Goal: Transaction & Acquisition: Purchase product/service

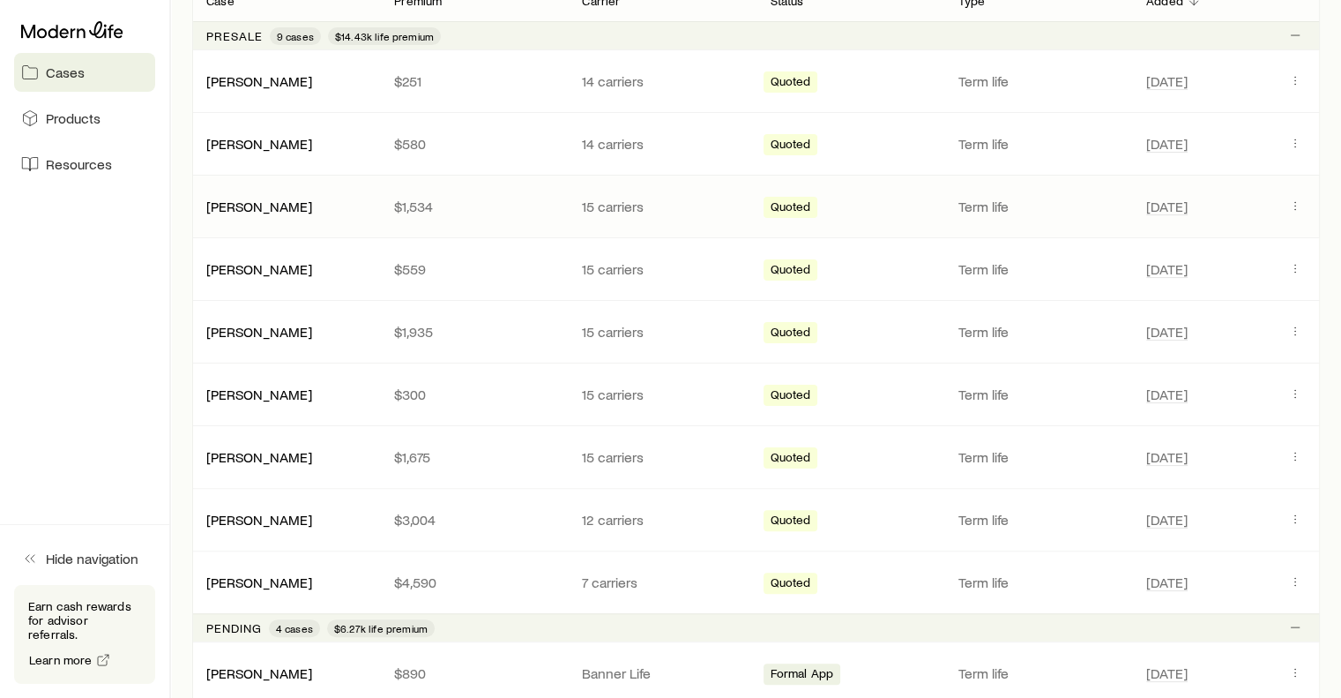
scroll to position [362, 0]
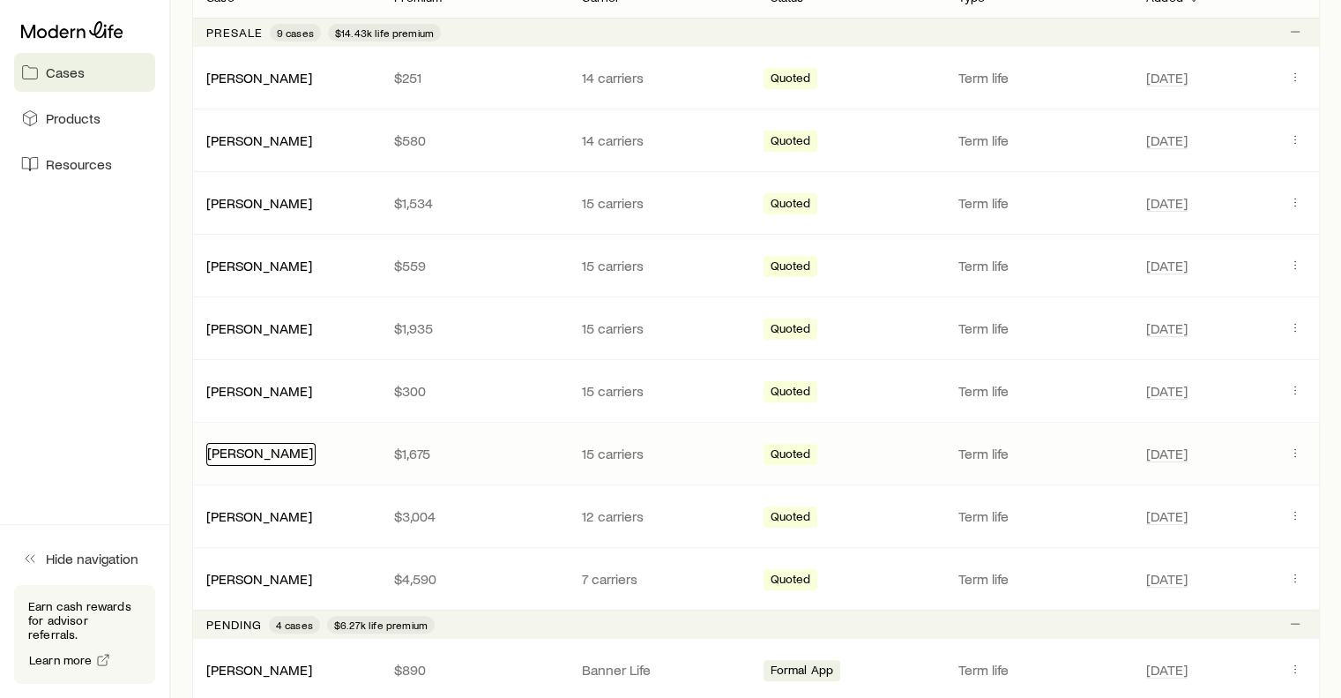
click at [268, 448] on link "[PERSON_NAME]" at bounding box center [260, 452] width 106 height 17
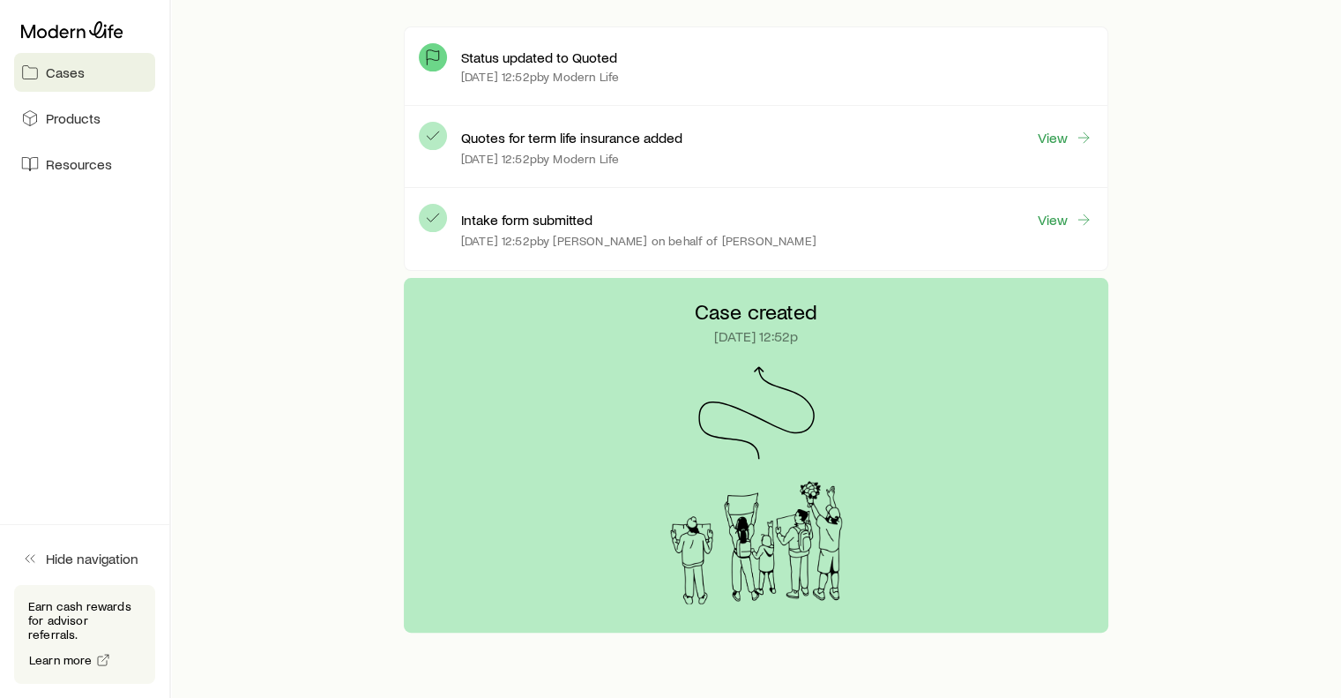
scroll to position [508, 0]
click at [1055, 137] on link "View" at bounding box center [1065, 136] width 56 height 20
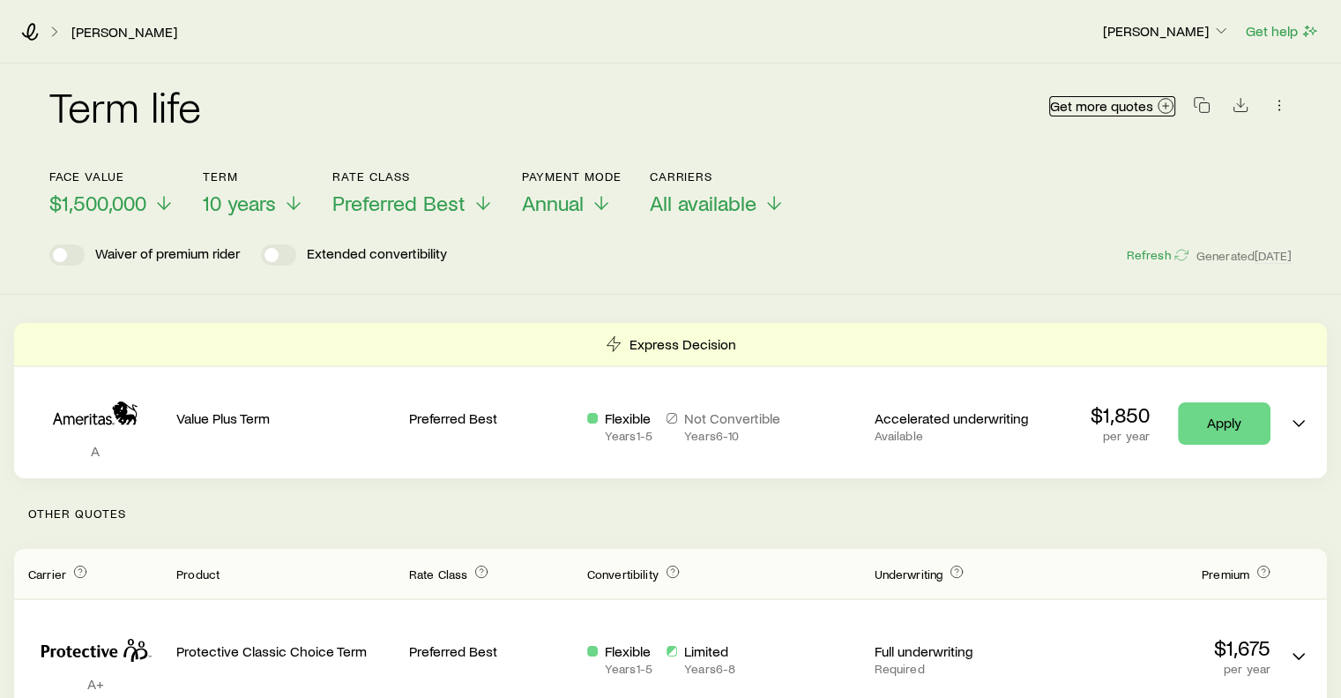
click at [1161, 105] on icon at bounding box center [1166, 106] width 18 height 18
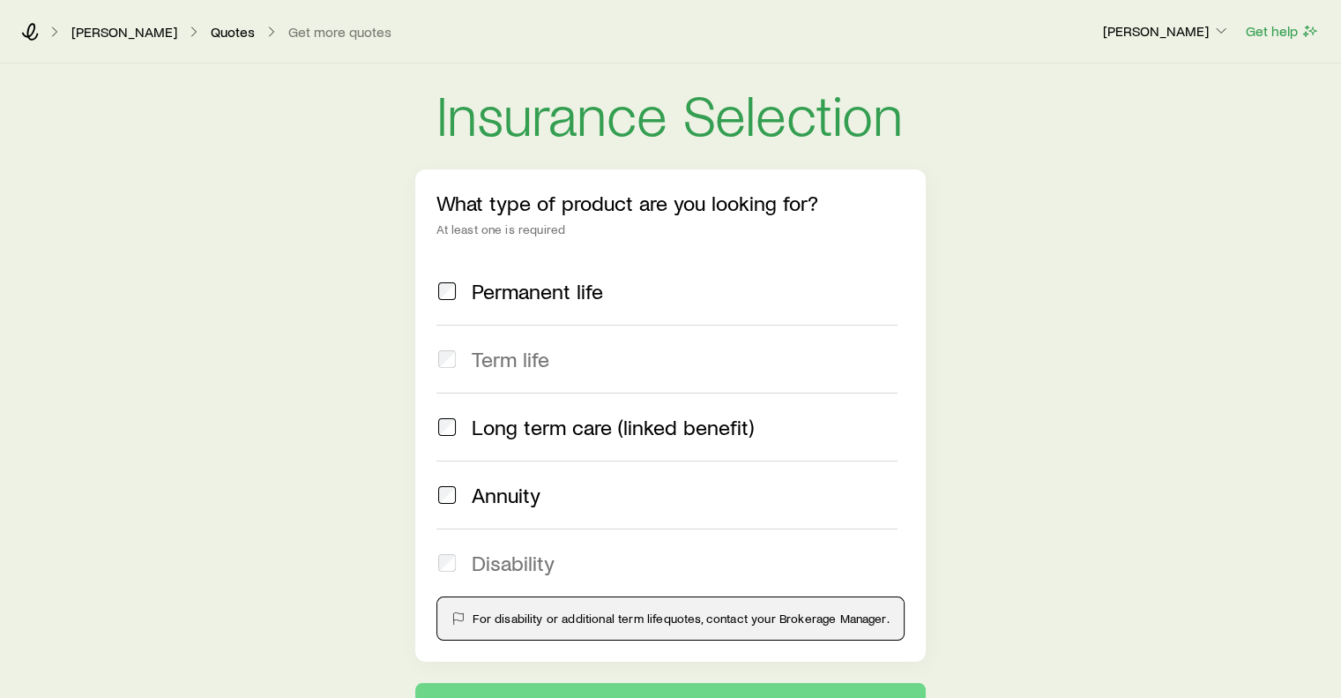
scroll to position [146, 0]
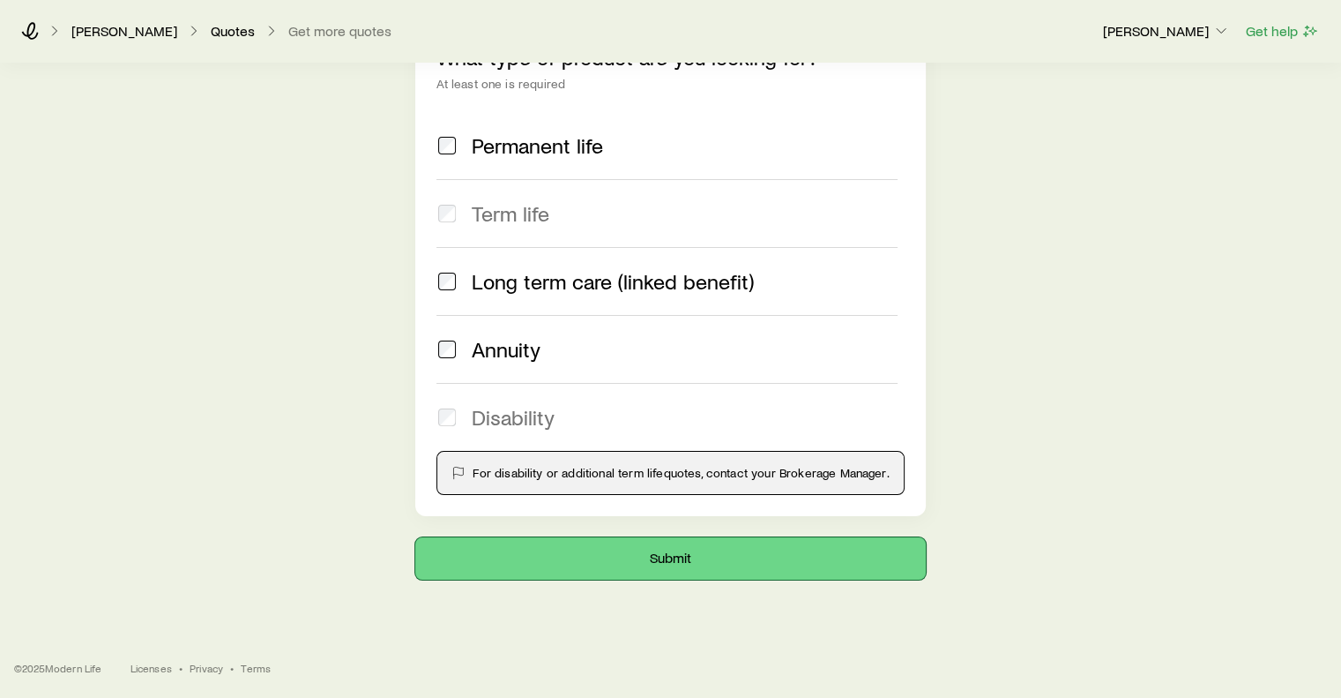
drag, startPoint x: 688, startPoint y: 555, endPoint x: 1177, endPoint y: 301, distance: 551.4
click at [1177, 301] on div "Insurance Selection What type of product are you looking for? At least one is r…" at bounding box center [670, 248] width 1341 height 661
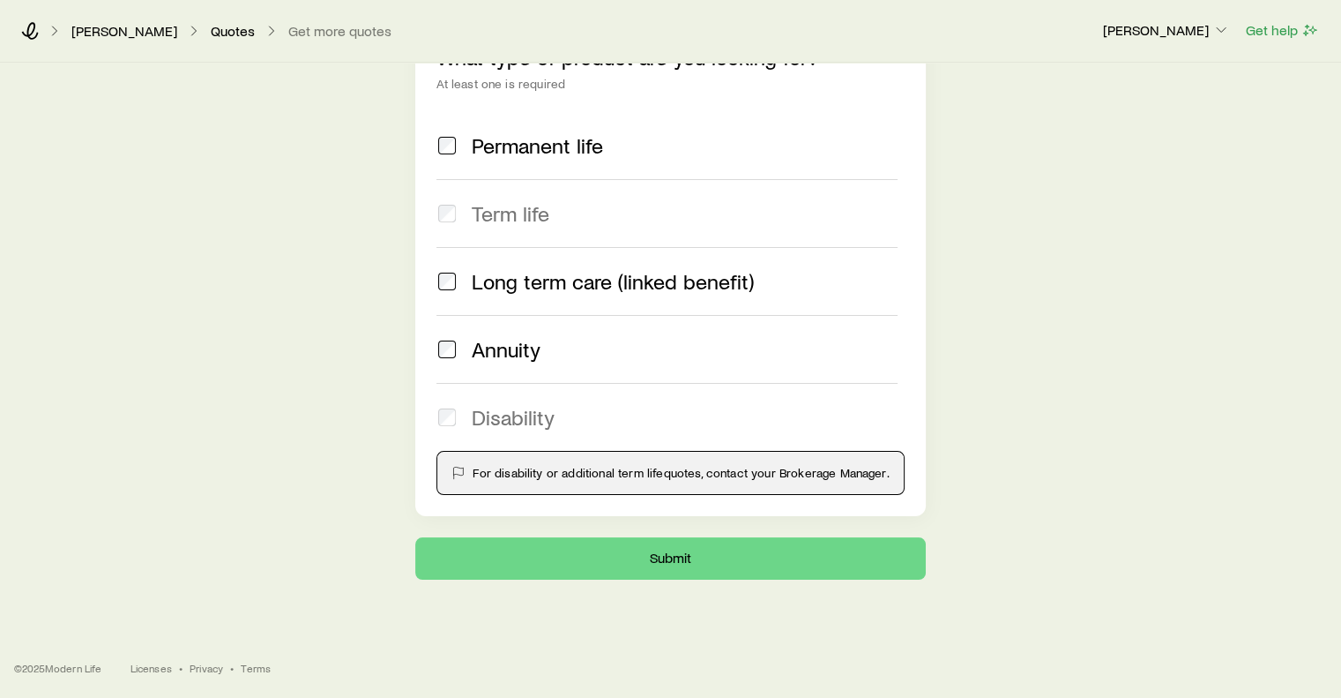
scroll to position [0, 0]
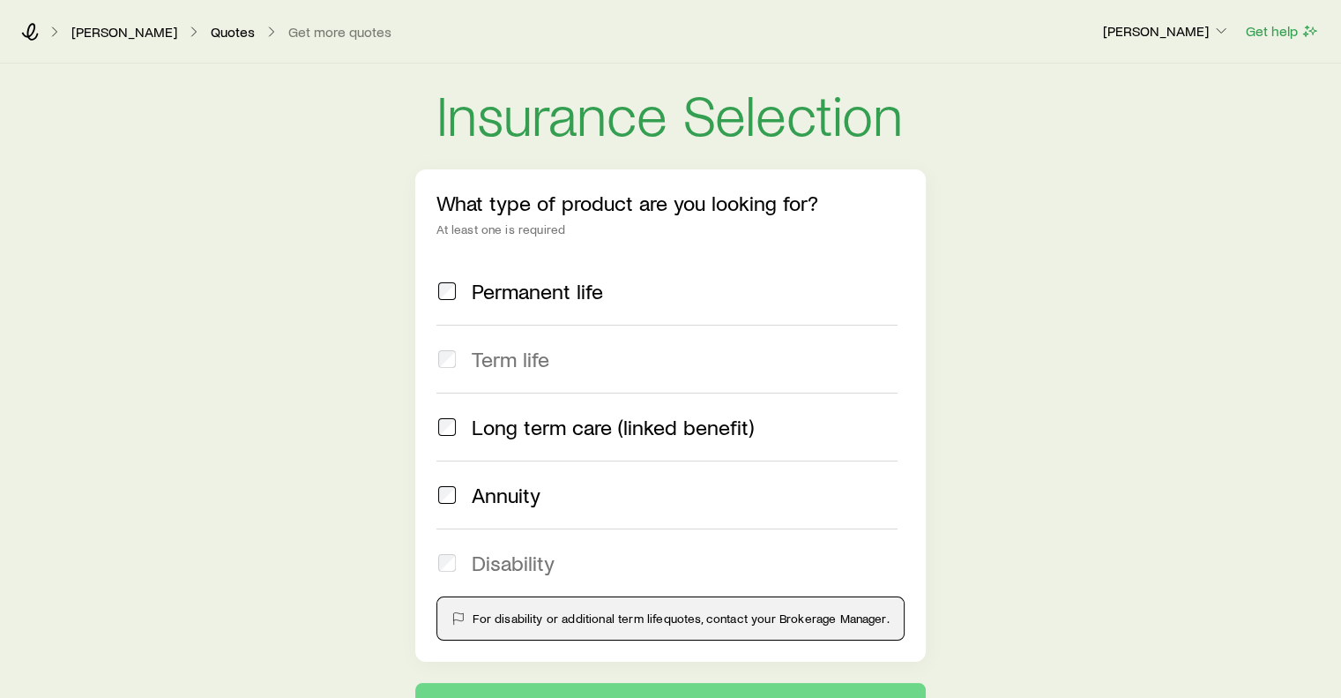
click at [508, 216] on div "What type of product are you looking for? At least one is required" at bounding box center [670, 213] width 467 height 46
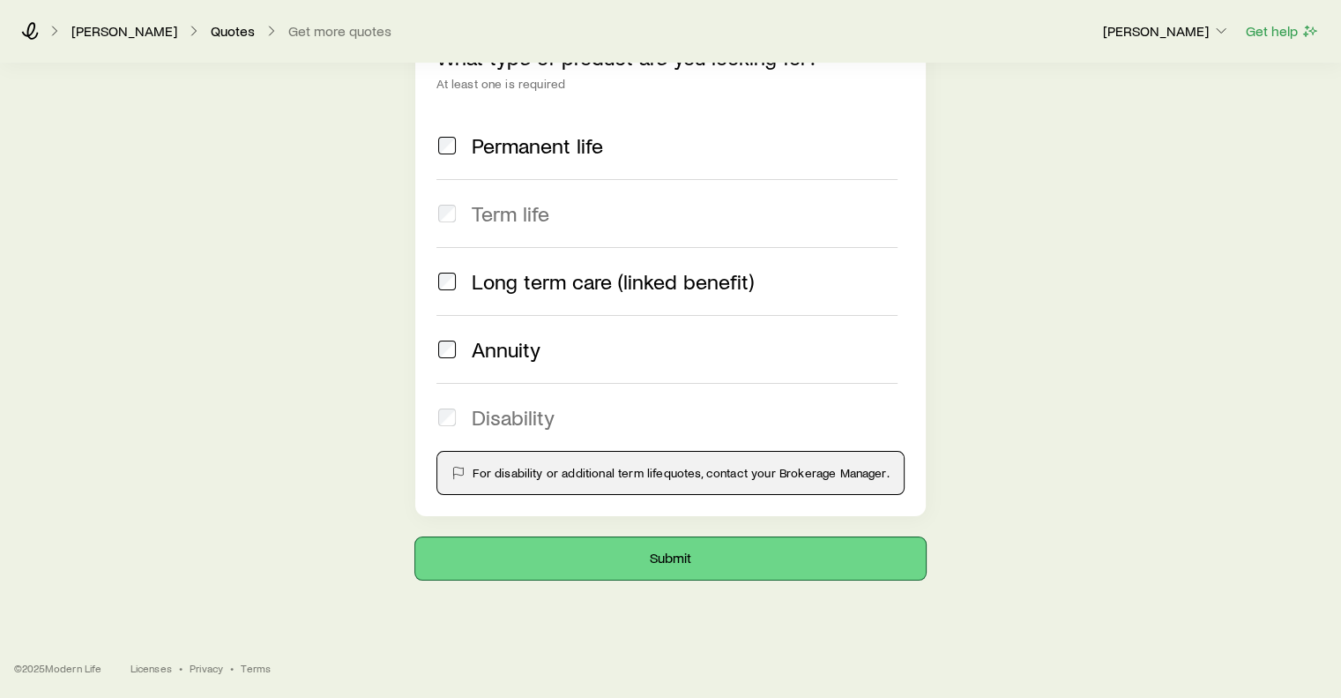
click at [672, 563] on button "Submit" at bounding box center [670, 558] width 510 height 42
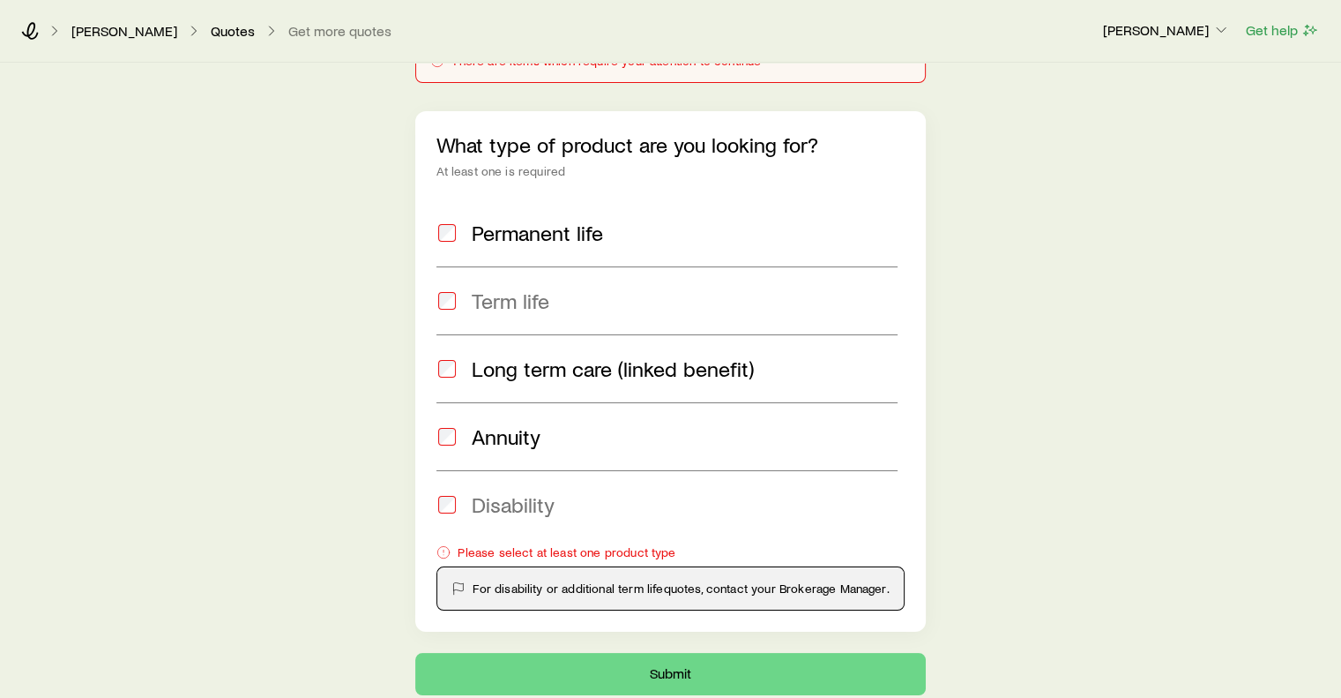
scroll to position [0, 0]
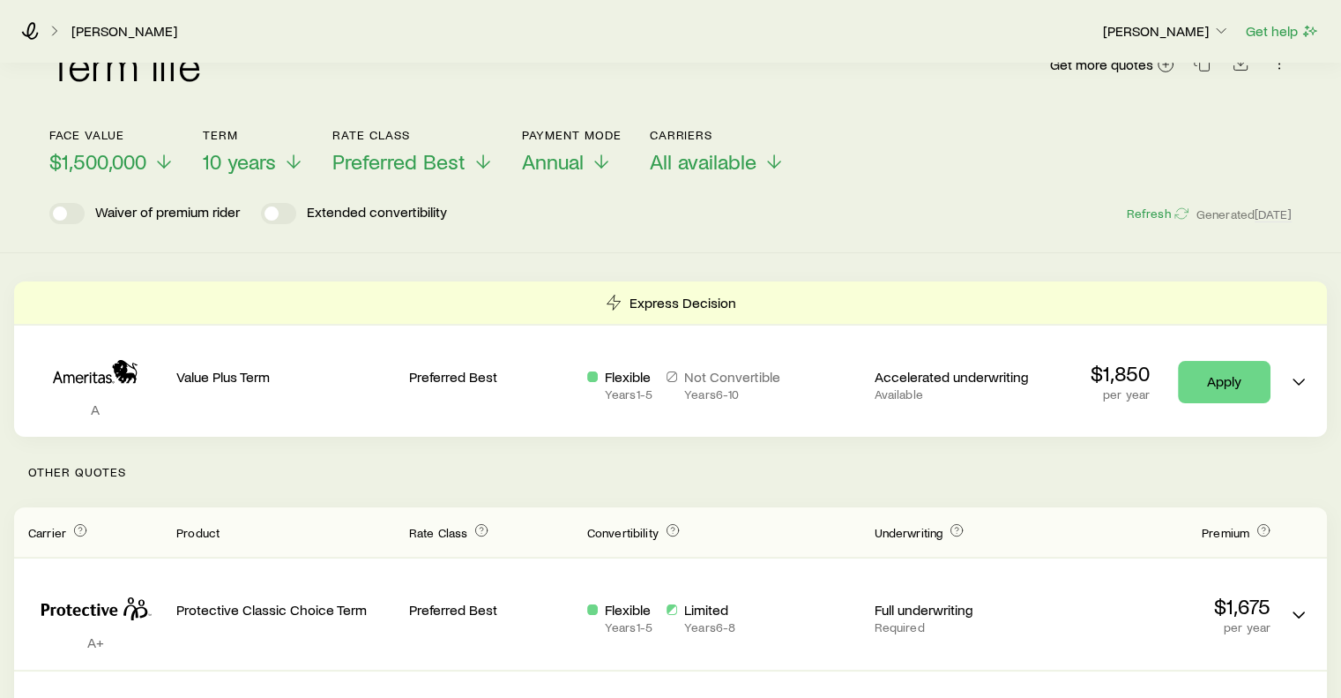
scroll to position [41, 0]
click at [153, 182] on header "Face value $1,500,000 Term 10 years Rate Class Preferred Best Payment Mode Annu…" at bounding box center [670, 177] width 1242 height 96
click at [159, 171] on icon at bounding box center [163, 165] width 21 height 21
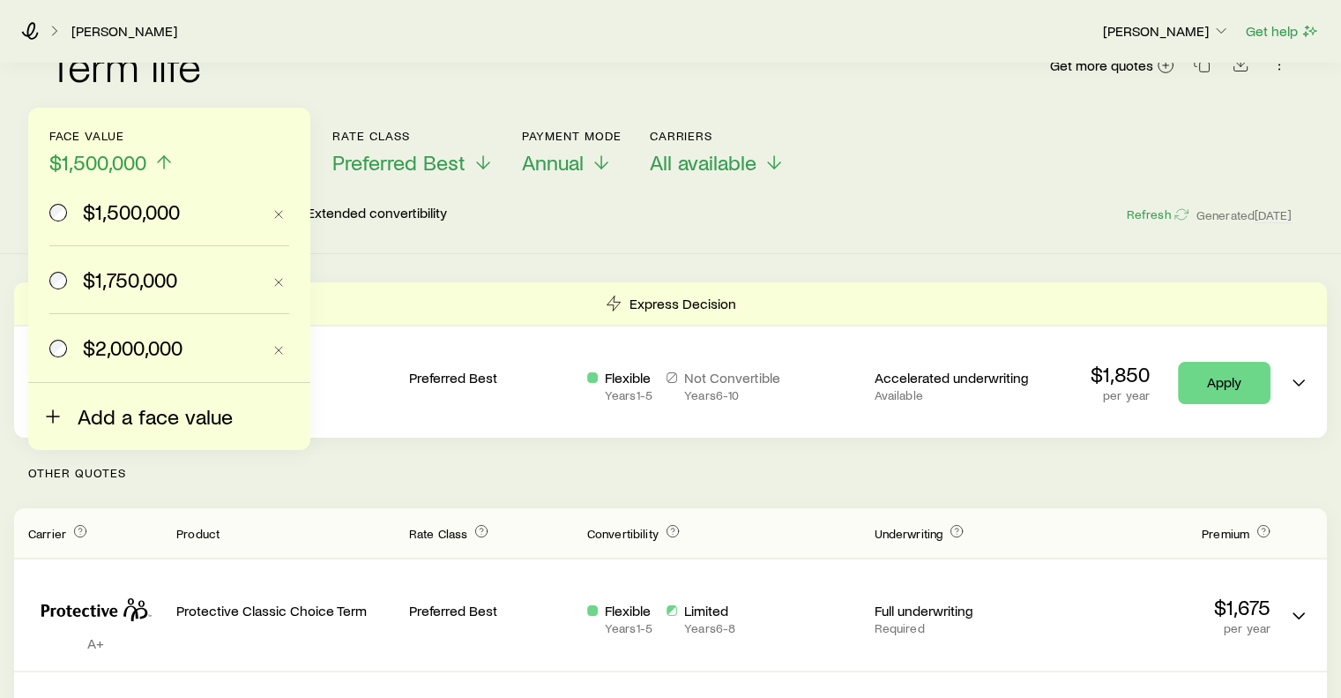
click at [80, 421] on span "Add a face value" at bounding box center [155, 416] width 155 height 25
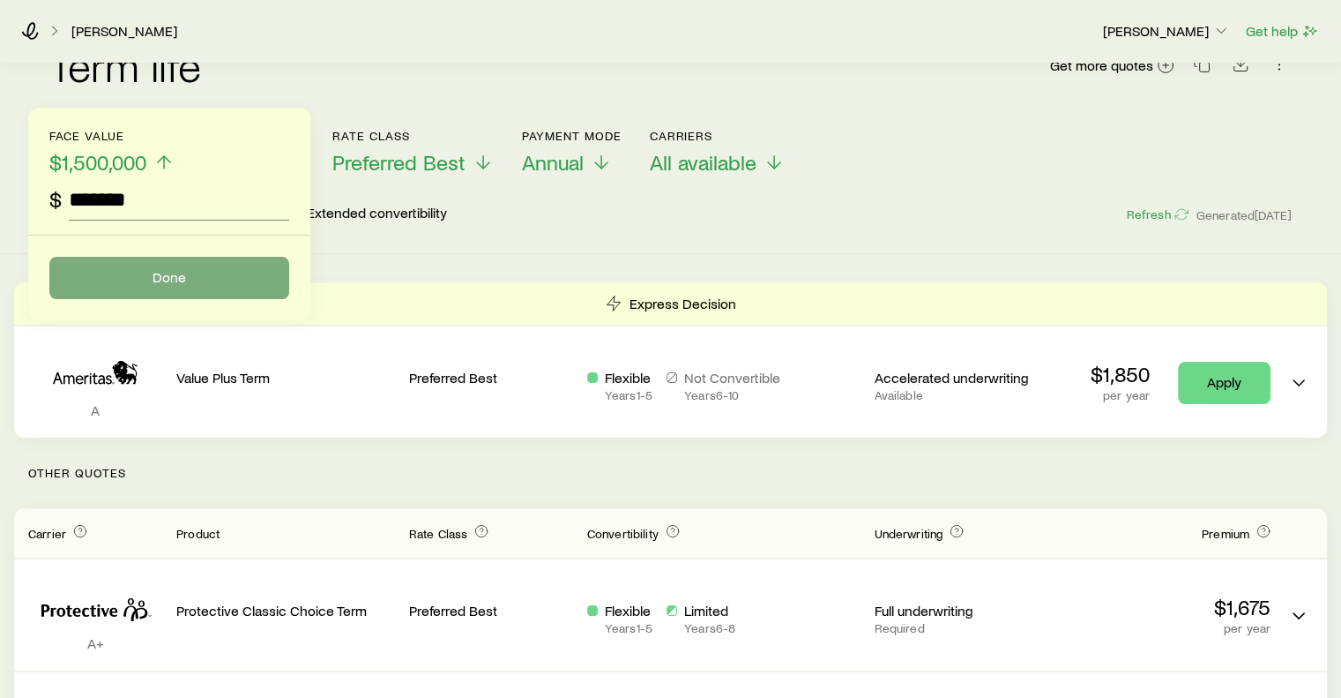
type input "*******"
click at [134, 272] on button "Done" at bounding box center [169, 278] width 240 height 42
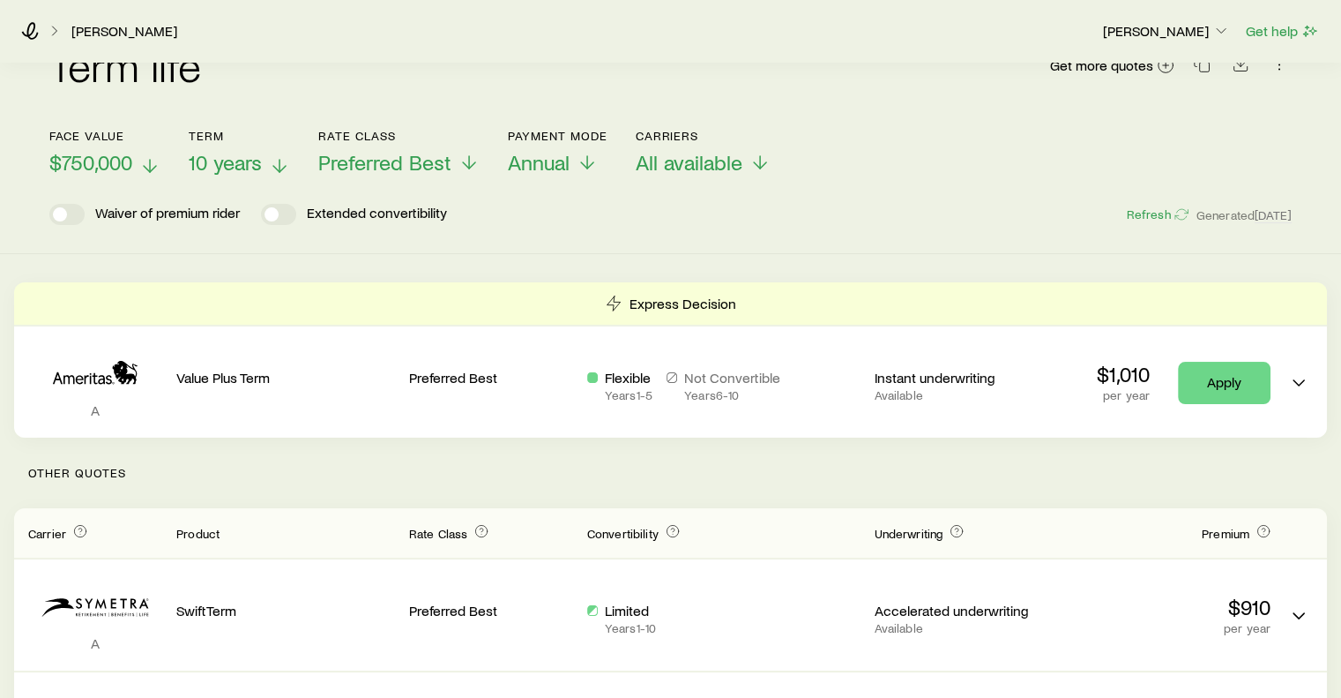
click at [265, 164] on p "10 years" at bounding box center [239, 162] width 101 height 25
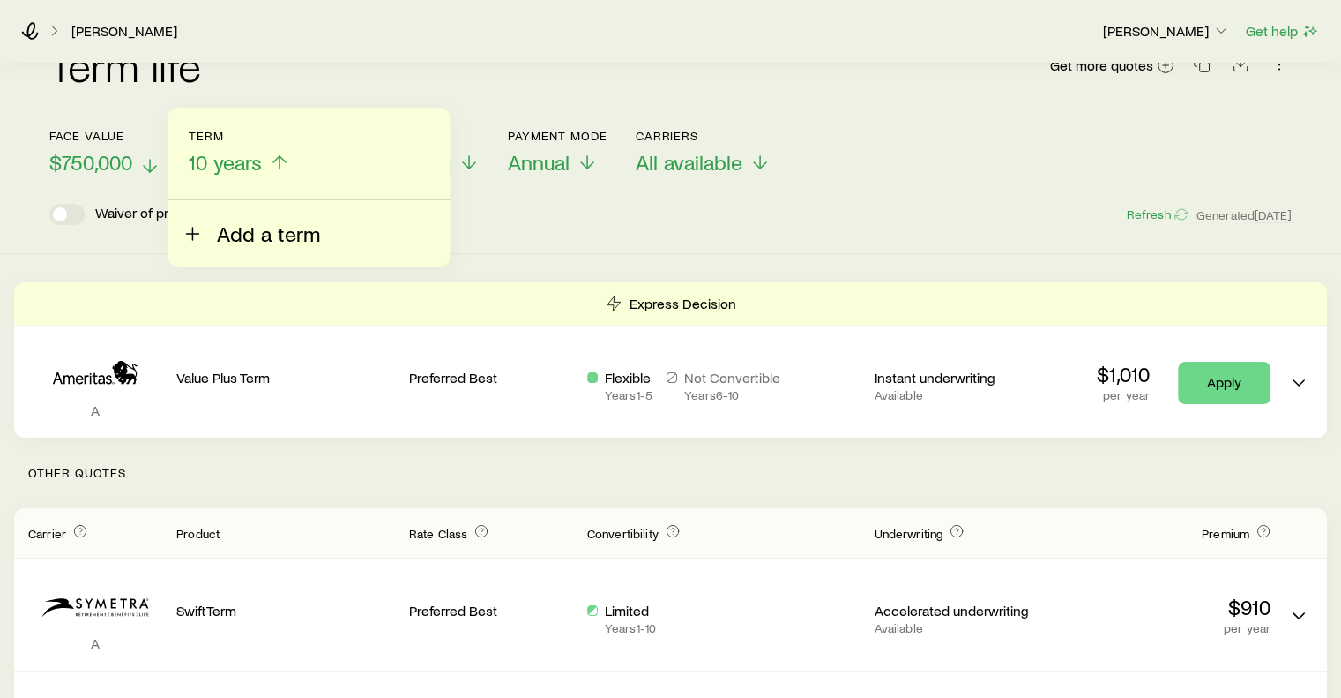
click at [195, 231] on icon at bounding box center [192, 233] width 21 height 21
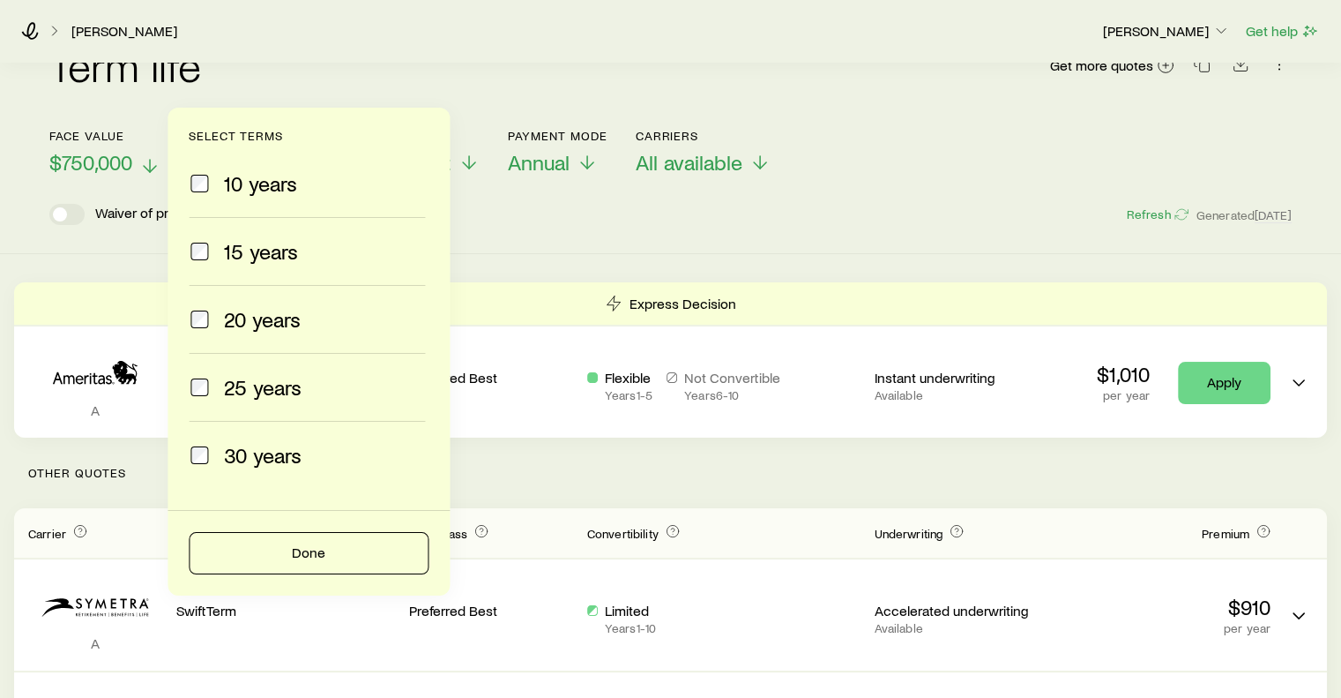
click at [212, 247] on div "15 years" at bounding box center [307, 251] width 236 height 25
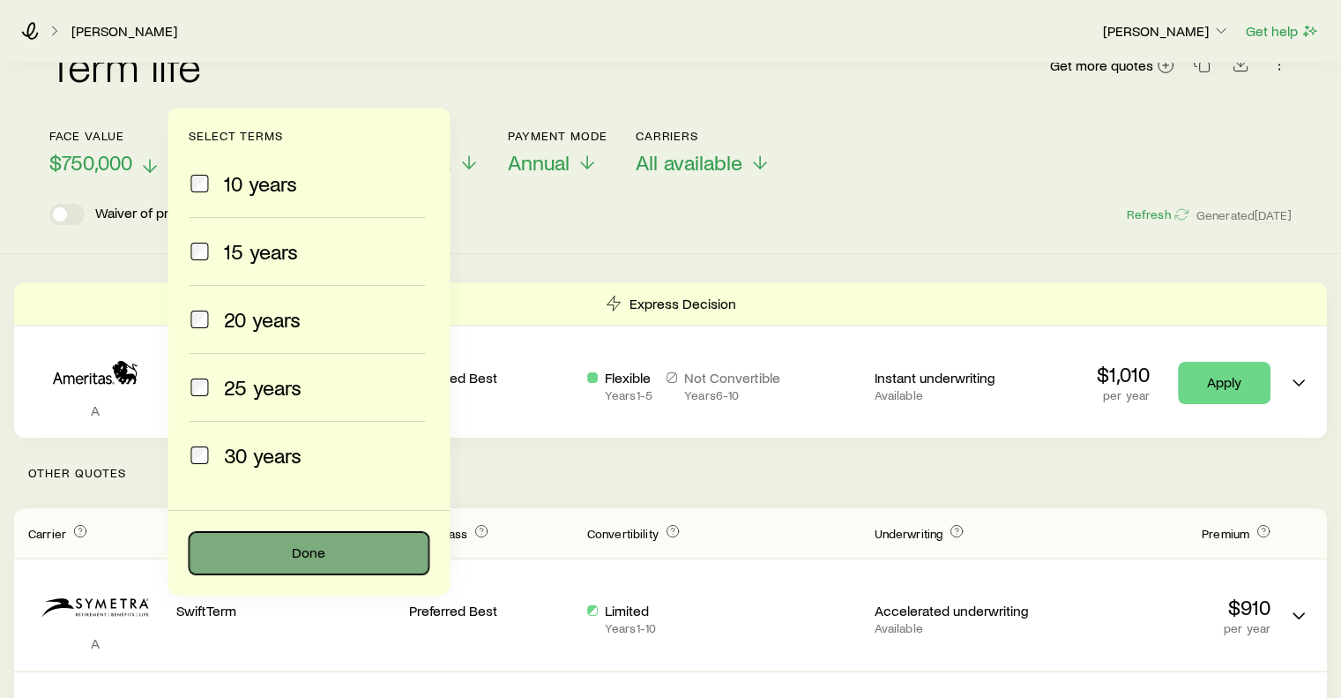
click at [323, 560] on button "Done" at bounding box center [309, 553] width 240 height 42
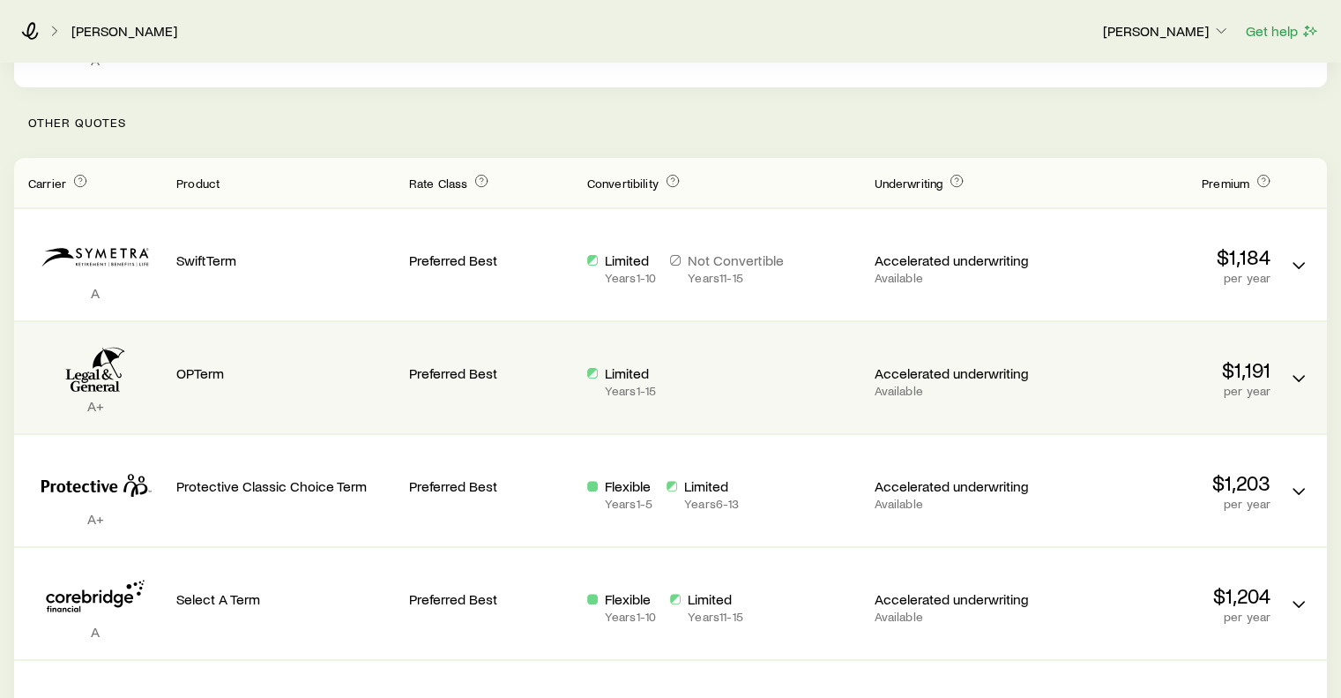
scroll to position [0, 0]
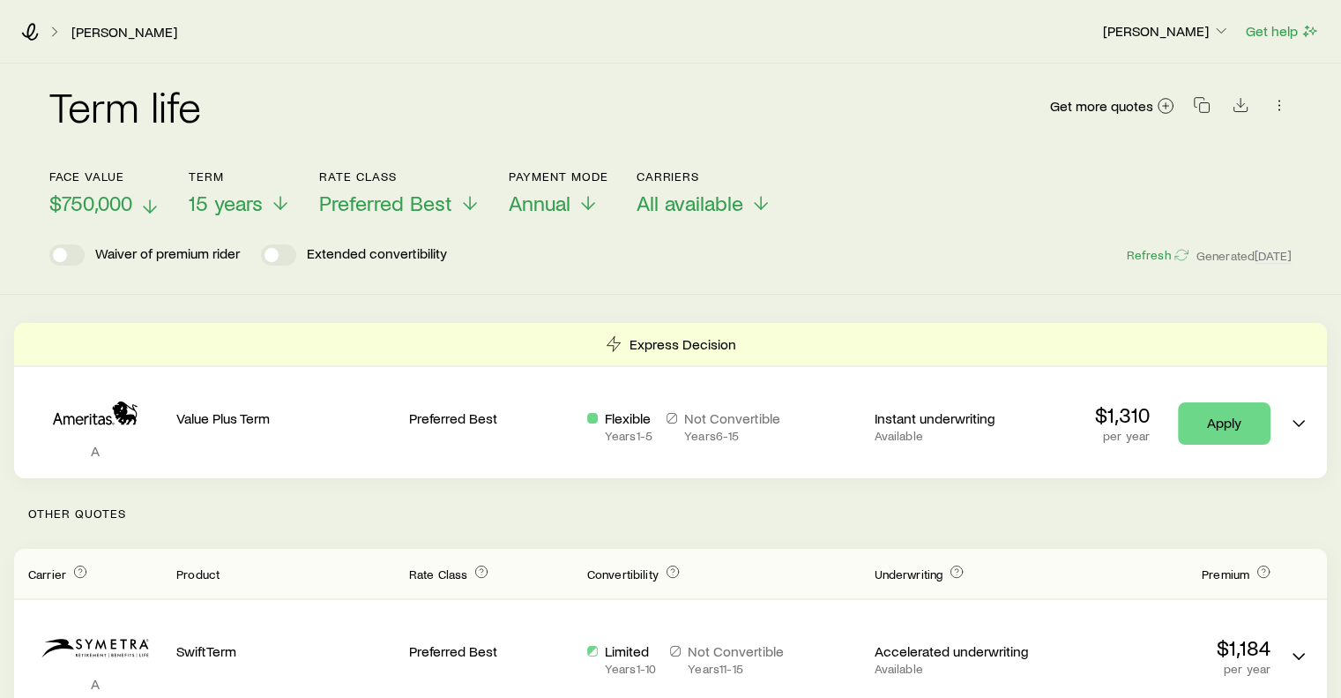
click at [150, 199] on icon at bounding box center [149, 206] width 21 height 21
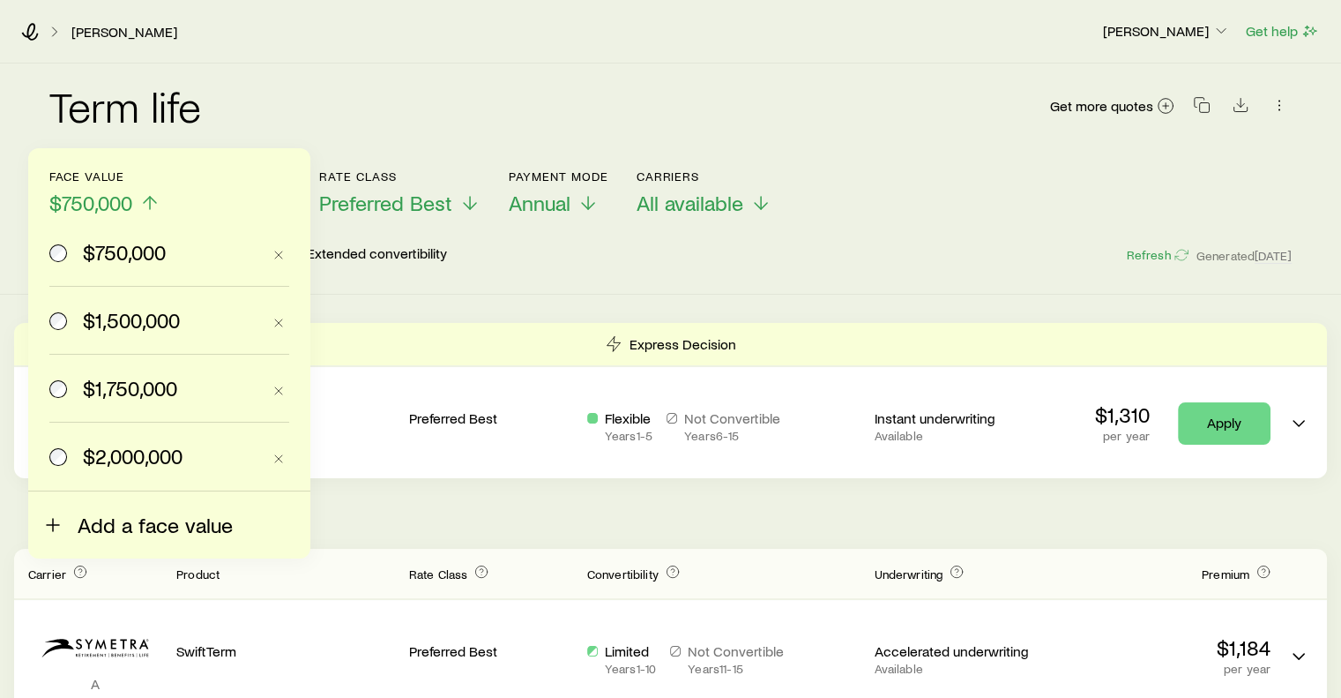
click at [57, 519] on icon at bounding box center [52, 524] width 21 height 21
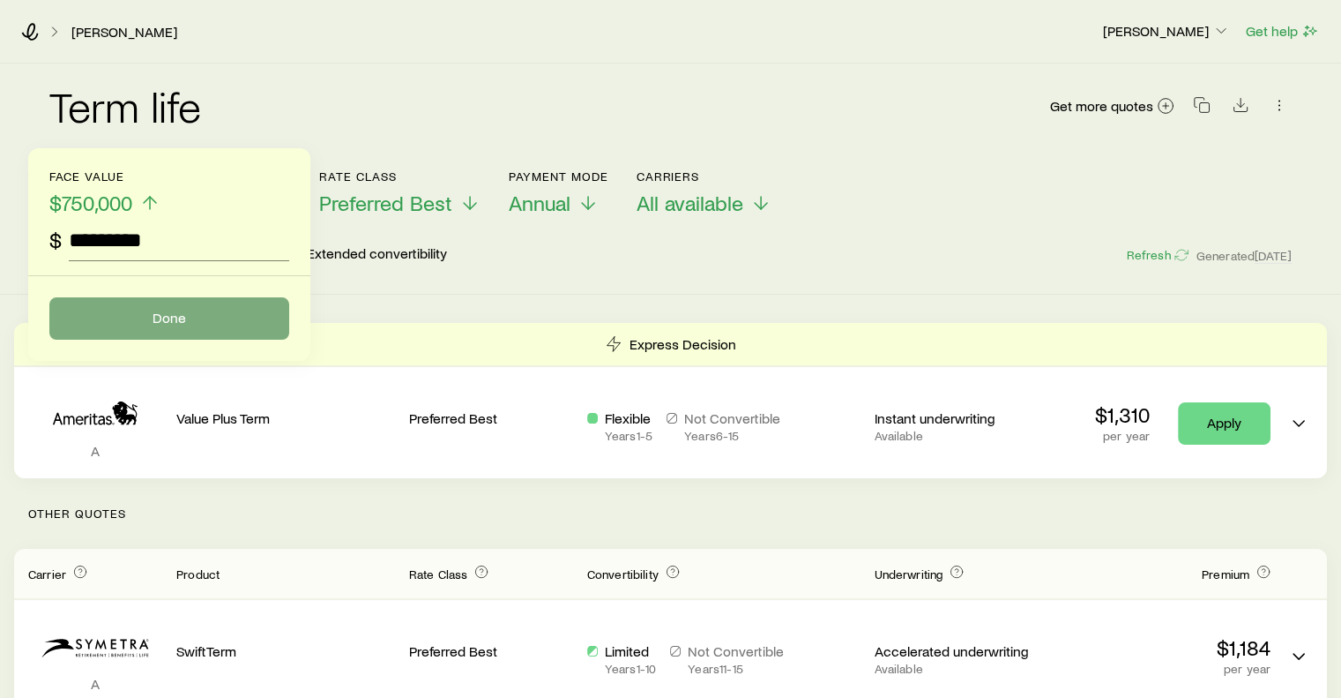
type input "*********"
click at [175, 317] on button "Done" at bounding box center [169, 318] width 240 height 42
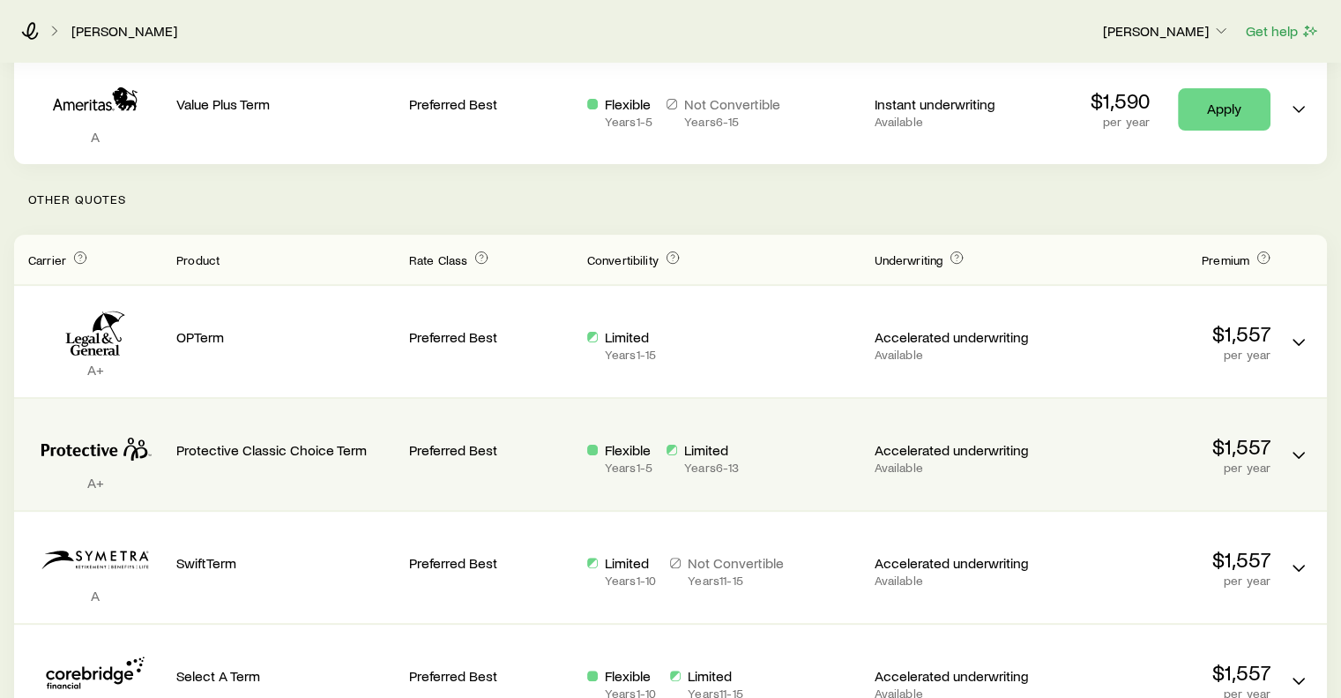
scroll to position [313, 0]
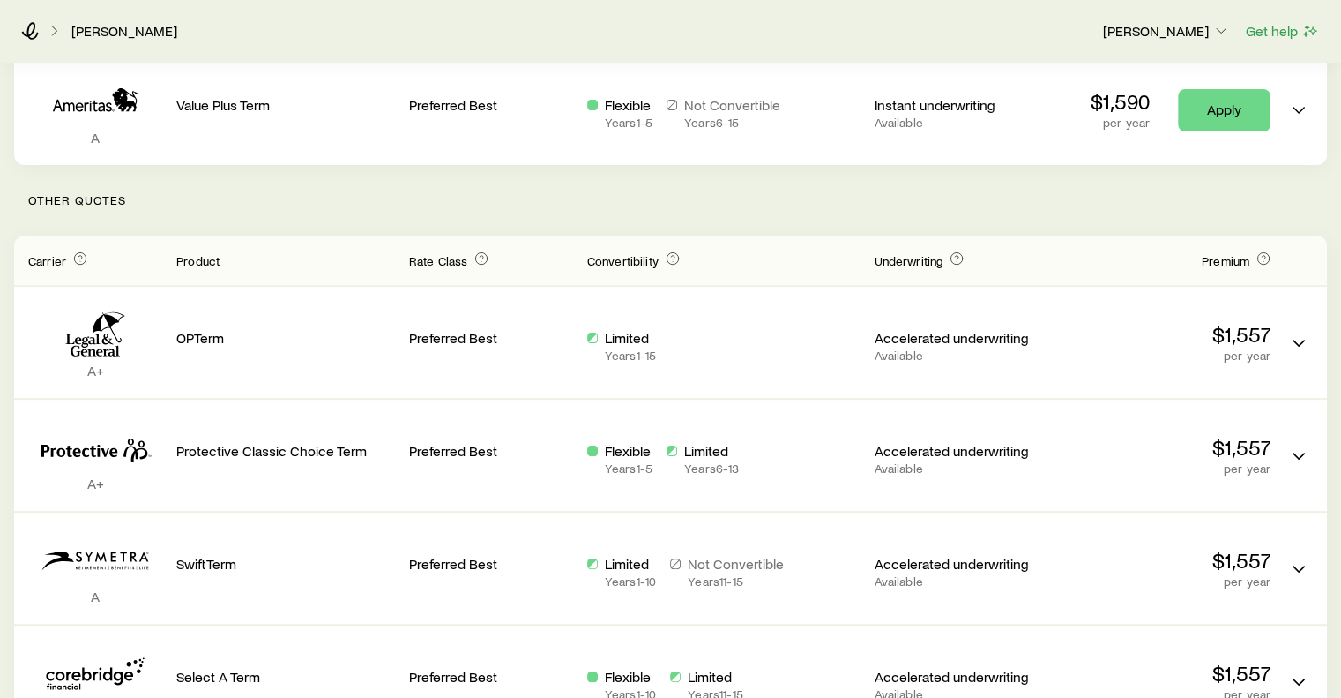
click at [928, 205] on p "Other Quotes" at bounding box center [670, 200] width 1313 height 71
